Goal: Transaction & Acquisition: Purchase product/service

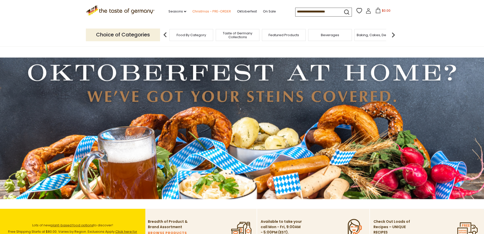
click at [213, 11] on link "Christmas - PRE-ORDER" at bounding box center [211, 12] width 39 height 6
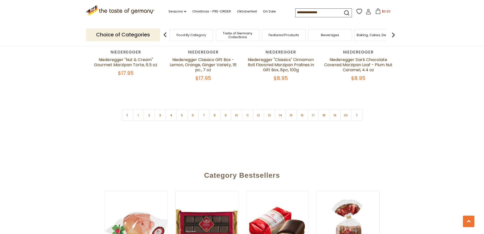
scroll to position [1262, 0]
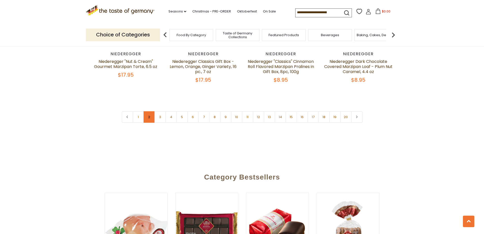
click at [149, 111] on link "2" at bounding box center [149, 116] width 11 height 11
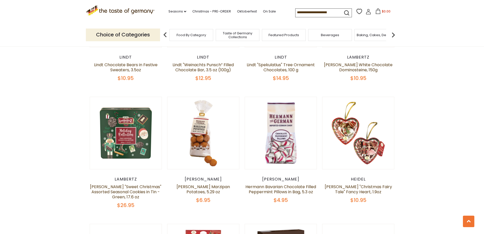
scroll to position [251, 0]
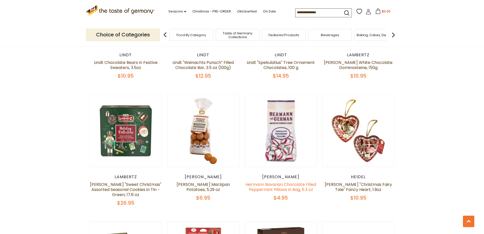
click at [284, 186] on link "Hermann Bavarian Chocolate Filled Peppermint Pillows in Bag, 5.3 oz" at bounding box center [280, 186] width 71 height 11
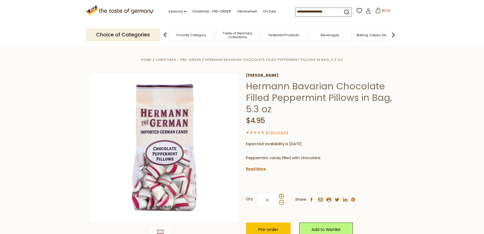
click at [256, 73] on link "[PERSON_NAME]" at bounding box center [320, 75] width 149 height 4
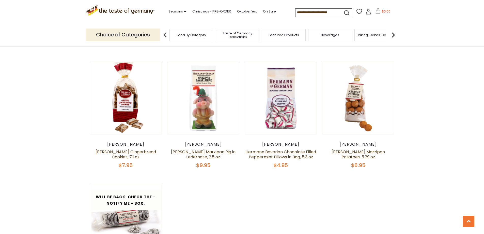
scroll to position [551, 0]
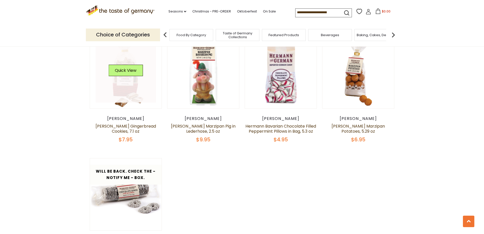
click at [140, 90] on link at bounding box center [126, 72] width 60 height 60
